Goal: Transaction & Acquisition: Obtain resource

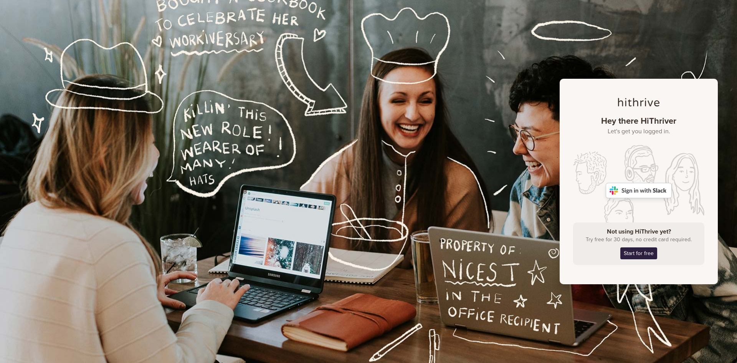
click at [647, 188] on img at bounding box center [639, 190] width 66 height 15
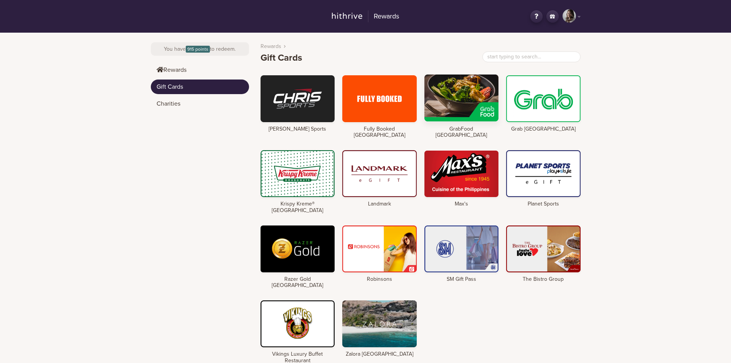
click at [471, 101] on div at bounding box center [462, 97] width 74 height 47
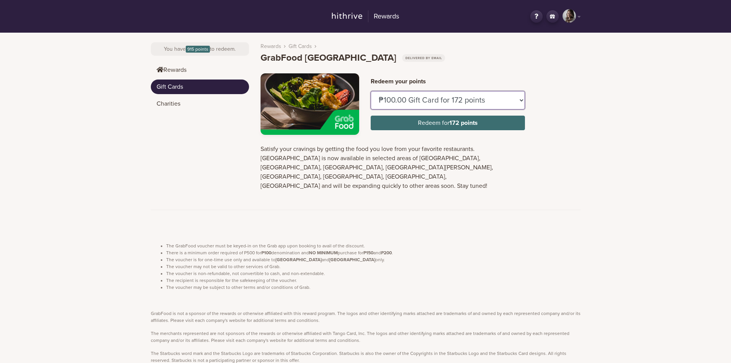
drag, startPoint x: 398, startPoint y: 103, endPoint x: 400, endPoint y: 108, distance: 5.3
click at [399, 104] on select "₱100.00 Gift Card for 172 points ₱150.00 Gift Card for 258 points" at bounding box center [448, 100] width 154 height 18
select select "U884437"
click at [371, 91] on select "₱100.00 Gift Card for 172 points ₱150.00 Gift Card for 258 points" at bounding box center [448, 100] width 154 height 18
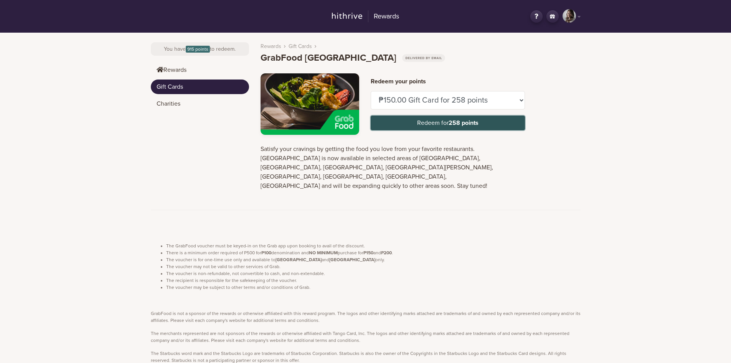
click at [435, 120] on button "Redeem for 258 points" at bounding box center [448, 123] width 154 height 15
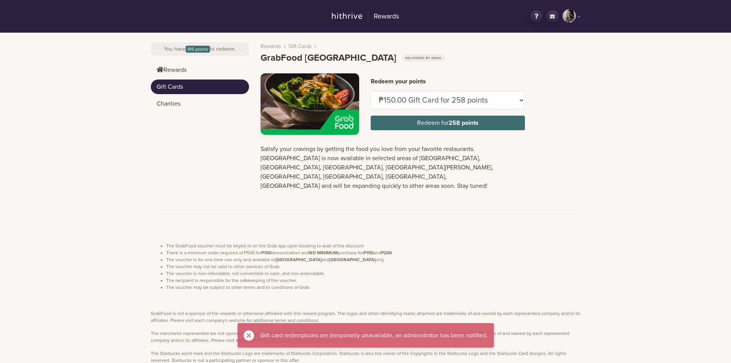
click at [244, 339] on div at bounding box center [249, 335] width 10 height 10
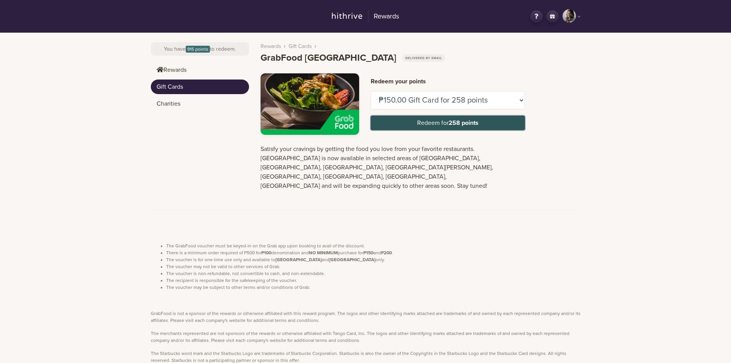
drag, startPoint x: 422, startPoint y: 116, endPoint x: 418, endPoint y: 123, distance: 8.2
click at [422, 117] on button "Redeem for 258 points" at bounding box center [448, 123] width 154 height 15
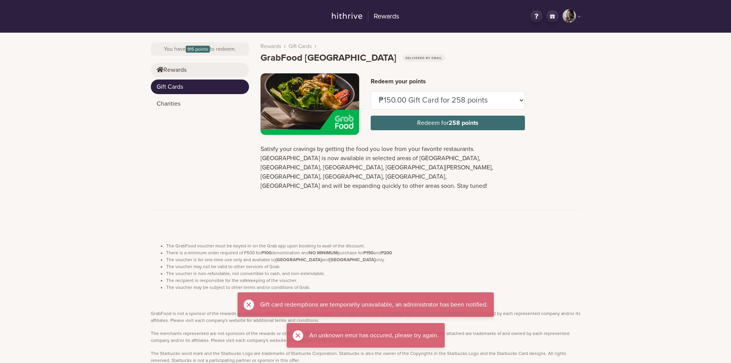
click at [182, 66] on link "Rewards" at bounding box center [200, 70] width 98 height 15
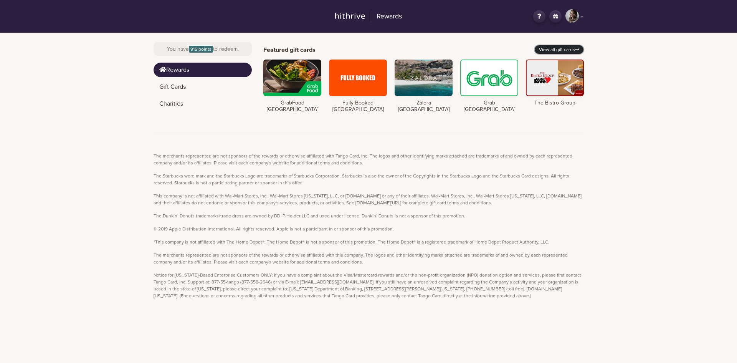
click at [568, 47] on link "View all gift cards" at bounding box center [559, 49] width 49 height 8
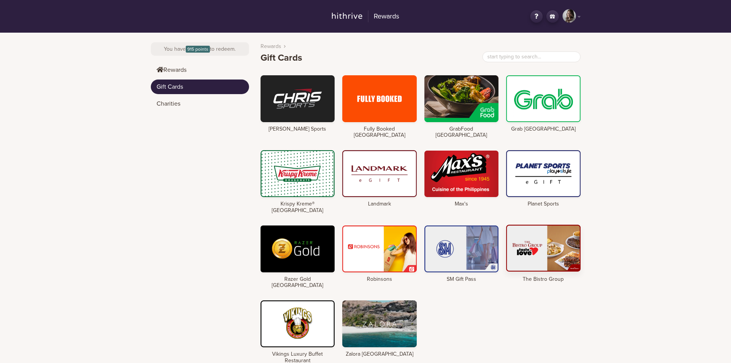
click at [533, 243] on div at bounding box center [543, 248] width 74 height 47
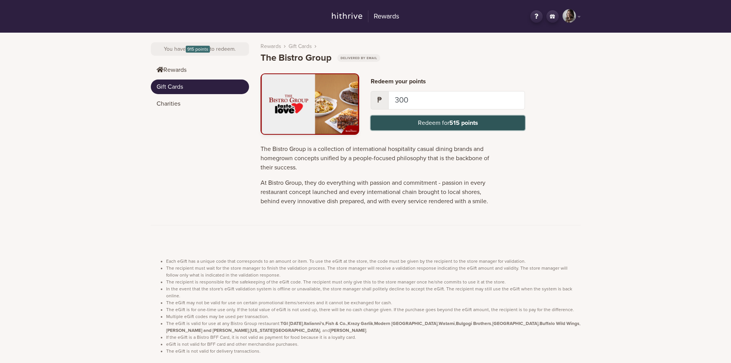
click at [427, 122] on button "Redeem for 515 points" at bounding box center [448, 123] width 154 height 15
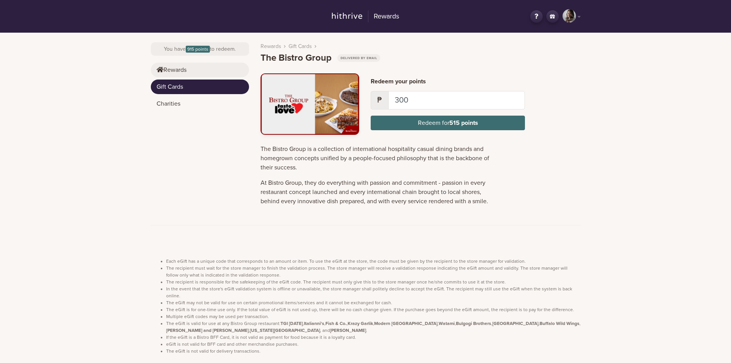
click at [175, 69] on link "Rewards" at bounding box center [200, 70] width 98 height 15
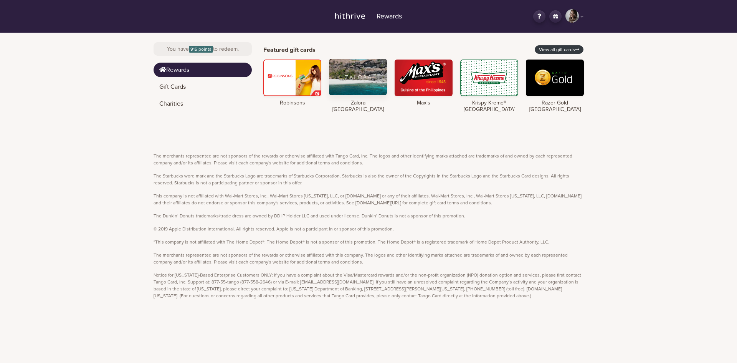
click at [376, 86] on div at bounding box center [358, 77] width 58 height 36
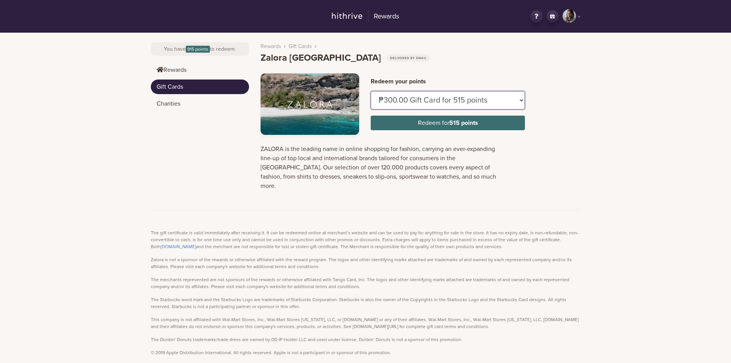
click at [456, 104] on select "₱300.00 Gift Card for 515 points ₱500.00 Gift Card for 859 points ₱1,000.00 Gif…" at bounding box center [448, 100] width 154 height 18
click at [652, 114] on div "Rewards PM Hey, [PERSON_NAME] Logout Change country You have 915 points to rede…" at bounding box center [365, 224] width 731 height 448
click at [200, 65] on link "Rewards" at bounding box center [200, 70] width 98 height 15
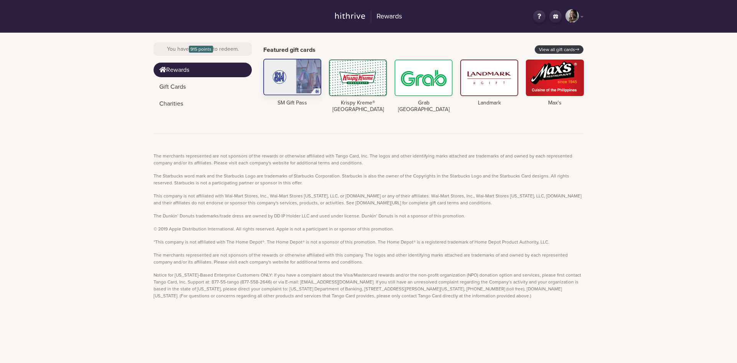
click at [303, 84] on div at bounding box center [292, 77] width 58 height 36
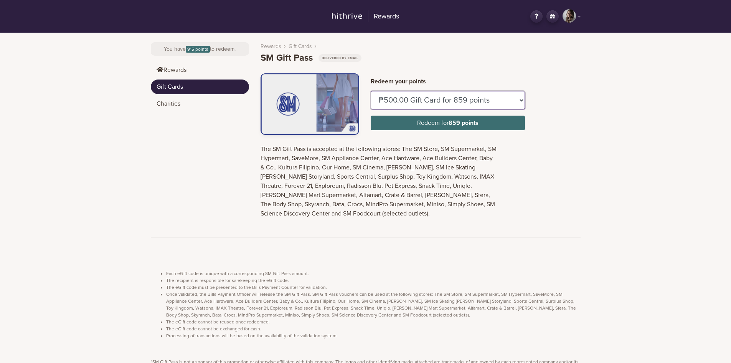
click at [478, 103] on select "₱500.00 Gift Card for 859 points ₱1,000.00 Gift Card for 1,717 points ₱3,000.00…" at bounding box center [448, 100] width 154 height 18
click at [644, 106] on div "Rewards PM Hey, [PERSON_NAME] Logout Change country You have 915 points to rede…" at bounding box center [365, 275] width 731 height 550
